Goal: Task Accomplishment & Management: Manage account settings

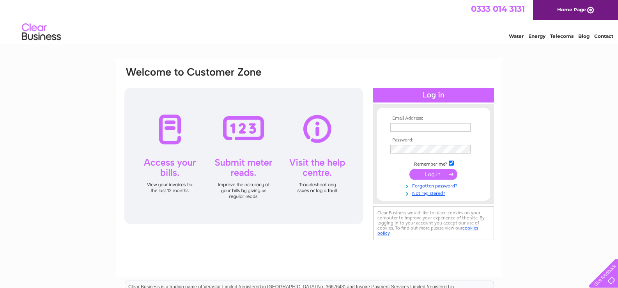
type input "DUNNSSTORE@GMAIL.COM"
click at [430, 175] on input "submit" at bounding box center [433, 174] width 48 height 11
